Goal: Book appointment/travel/reservation

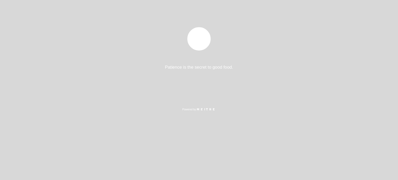
select select "es"
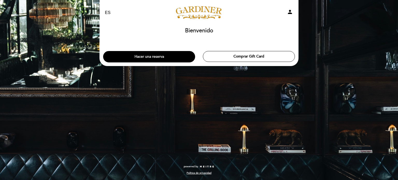
click at [175, 60] on button "Hacer una reserva" at bounding box center [149, 56] width 92 height 11
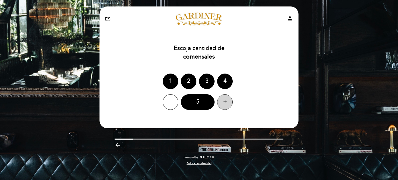
click at [224, 99] on div "+" at bounding box center [225, 102] width 16 height 16
click at [224, 101] on div "+" at bounding box center [225, 102] width 16 height 16
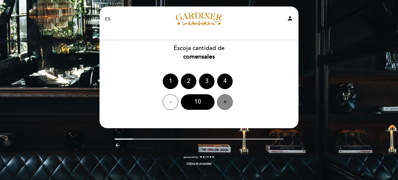
click at [224, 101] on div "+" at bounding box center [225, 102] width 16 height 16
click at [207, 104] on div "12" at bounding box center [198, 102] width 34 height 16
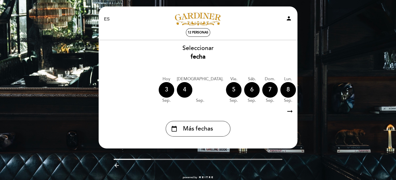
click at [288, 113] on icon "arrow_right_alt" at bounding box center [290, 111] width 8 height 11
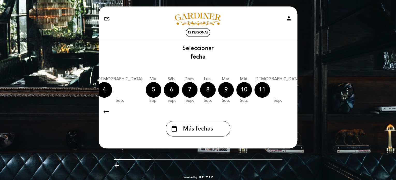
scroll to position [0, 151]
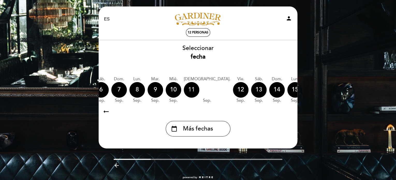
click at [184, 87] on div "11" at bounding box center [192, 90] width 16 height 16
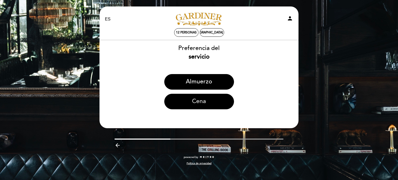
click at [211, 102] on button "Cena" at bounding box center [199, 102] width 70 height 16
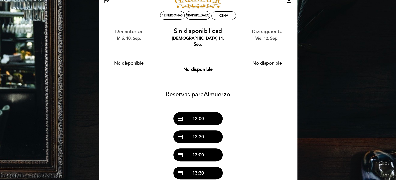
scroll to position [52, 0]
